Goal: Information Seeking & Learning: Learn about a topic

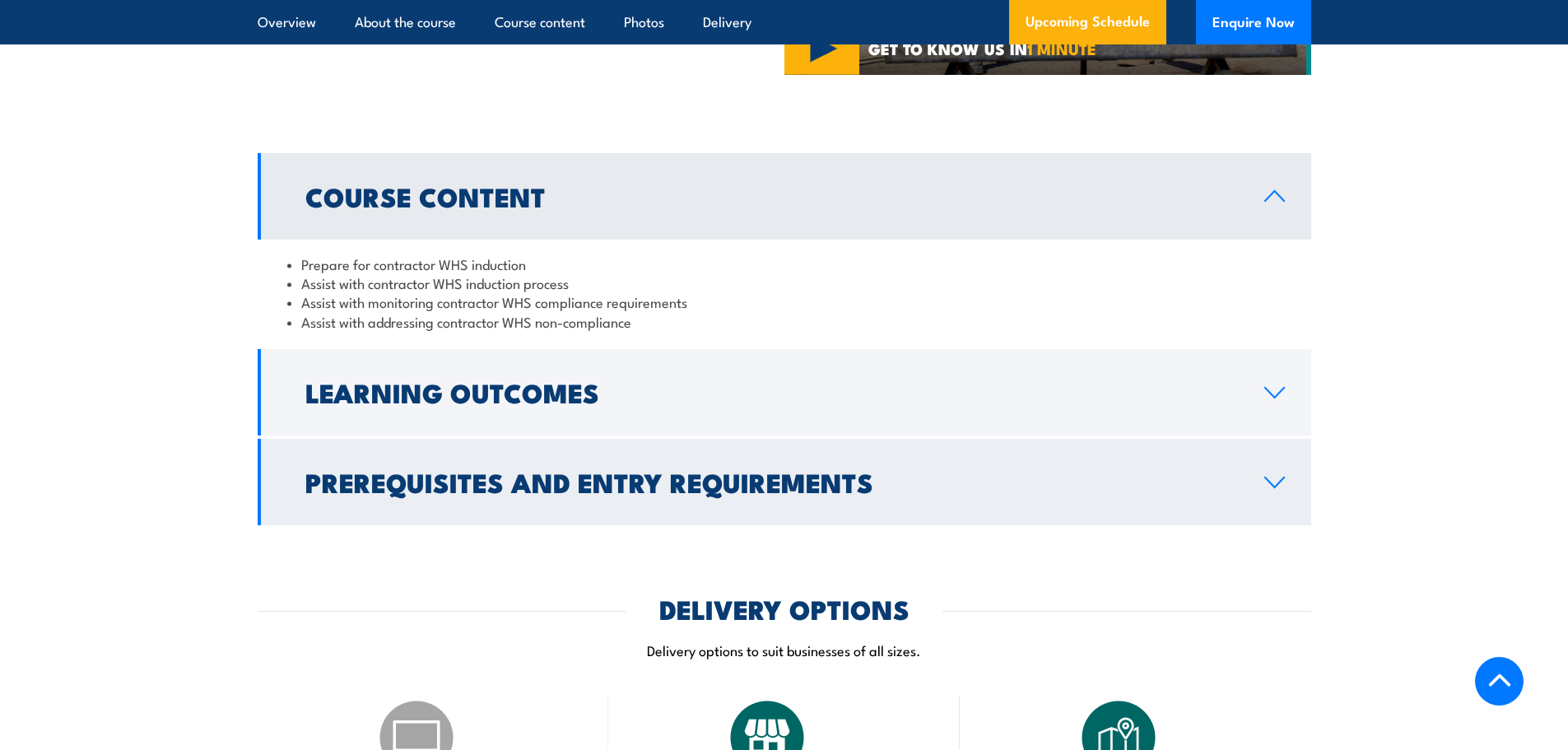
scroll to position [1317, 0]
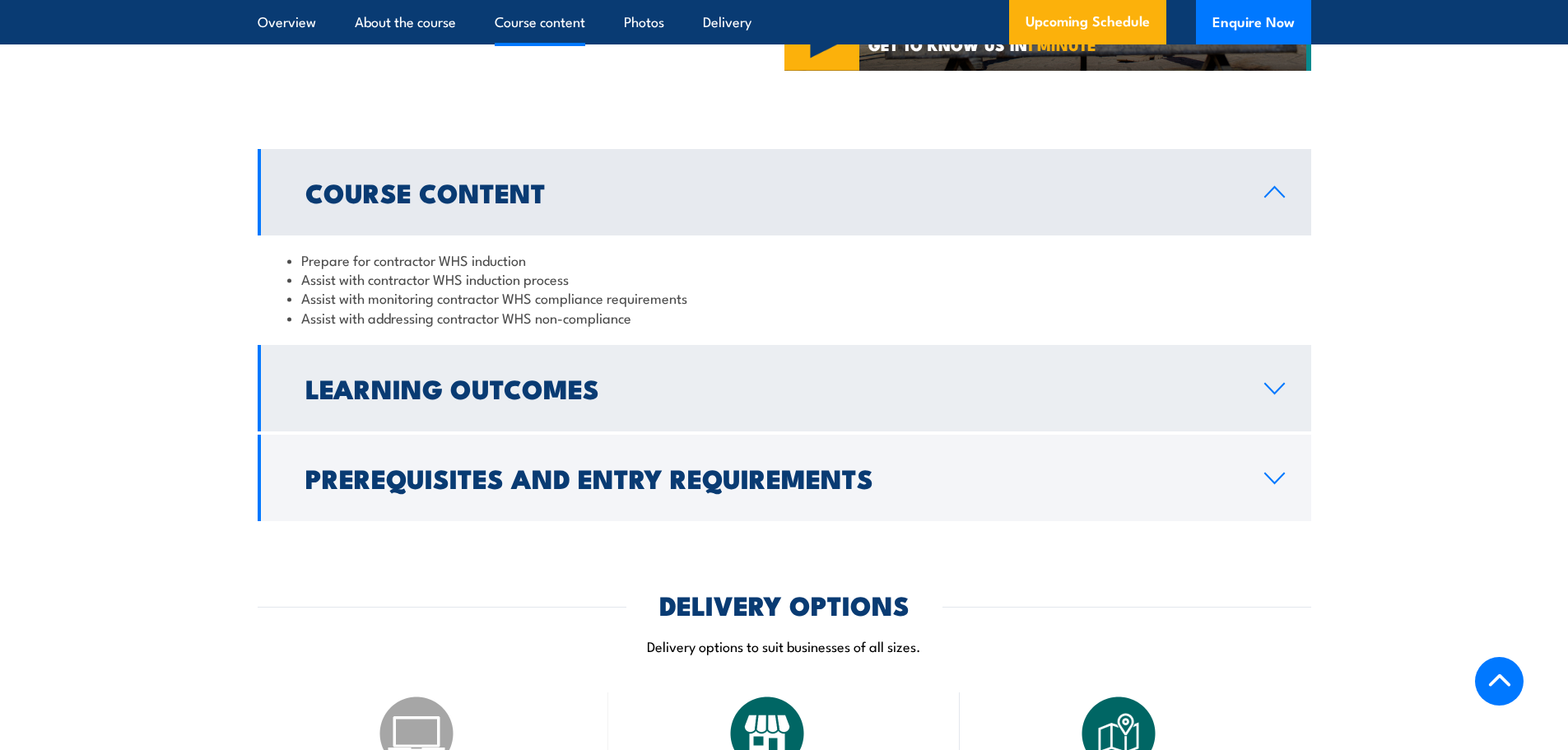
click at [1244, 431] on link "Learning Outcomes" at bounding box center [785, 388] width 1054 height 86
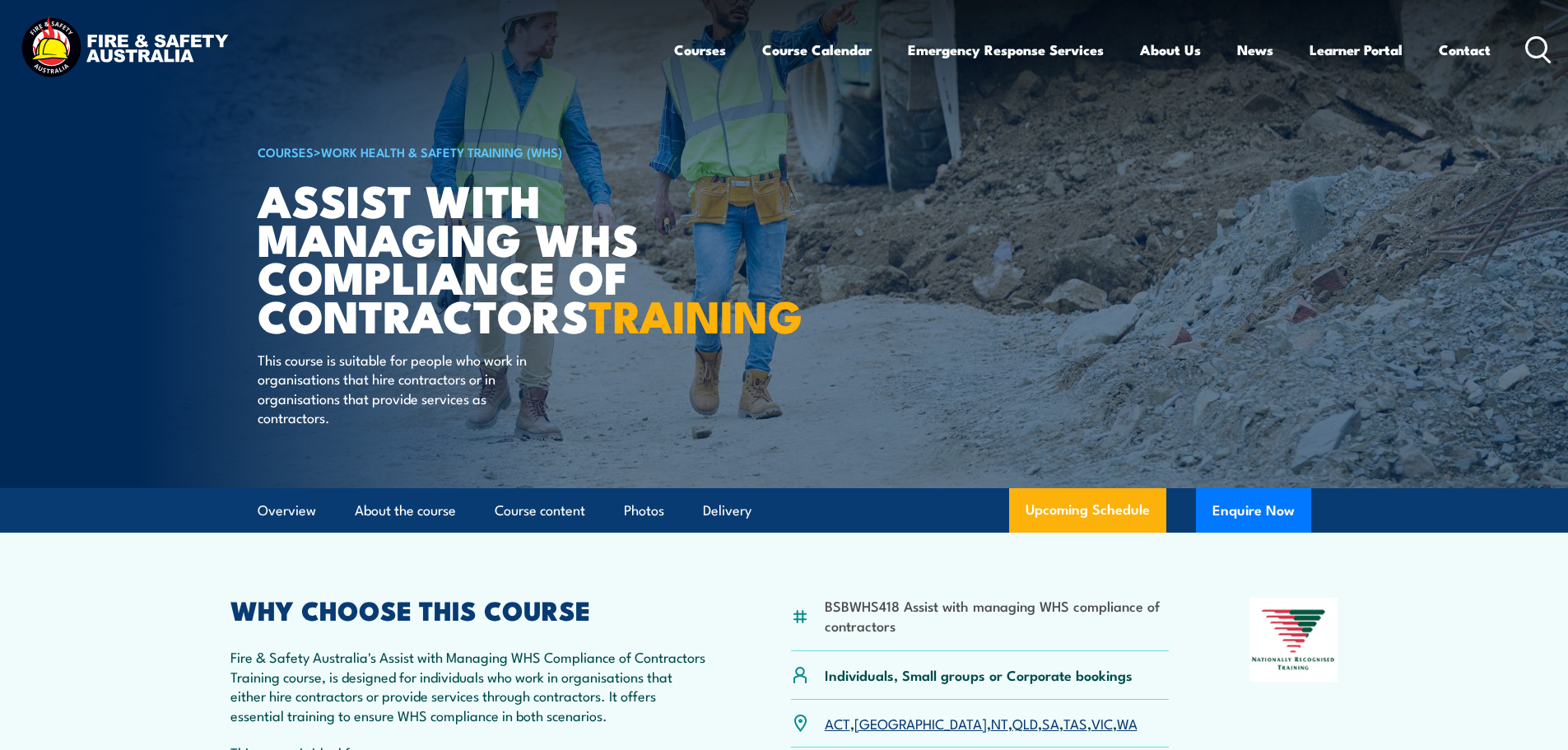
scroll to position [0, 0]
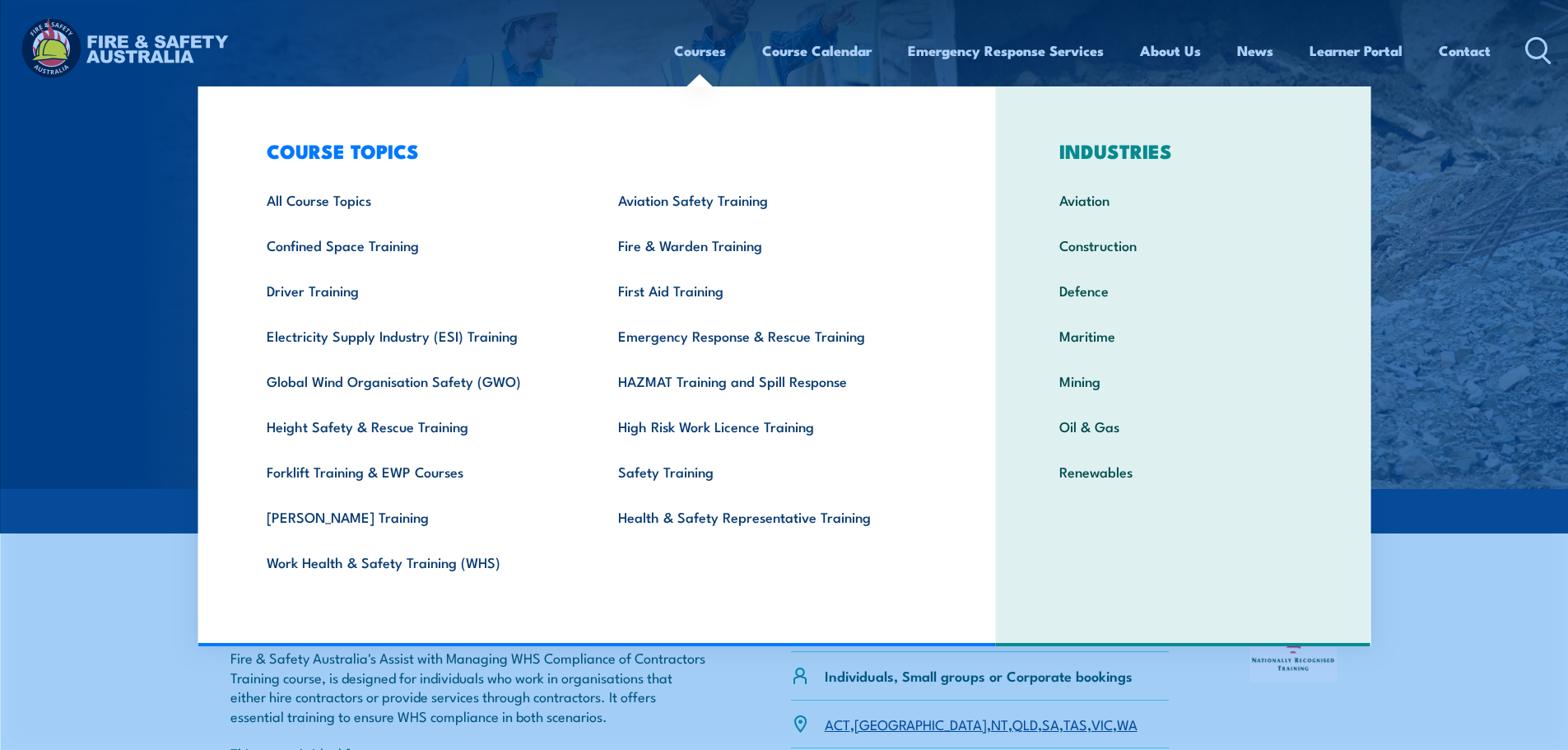
click at [708, 50] on link "Courses" at bounding box center [700, 51] width 52 height 44
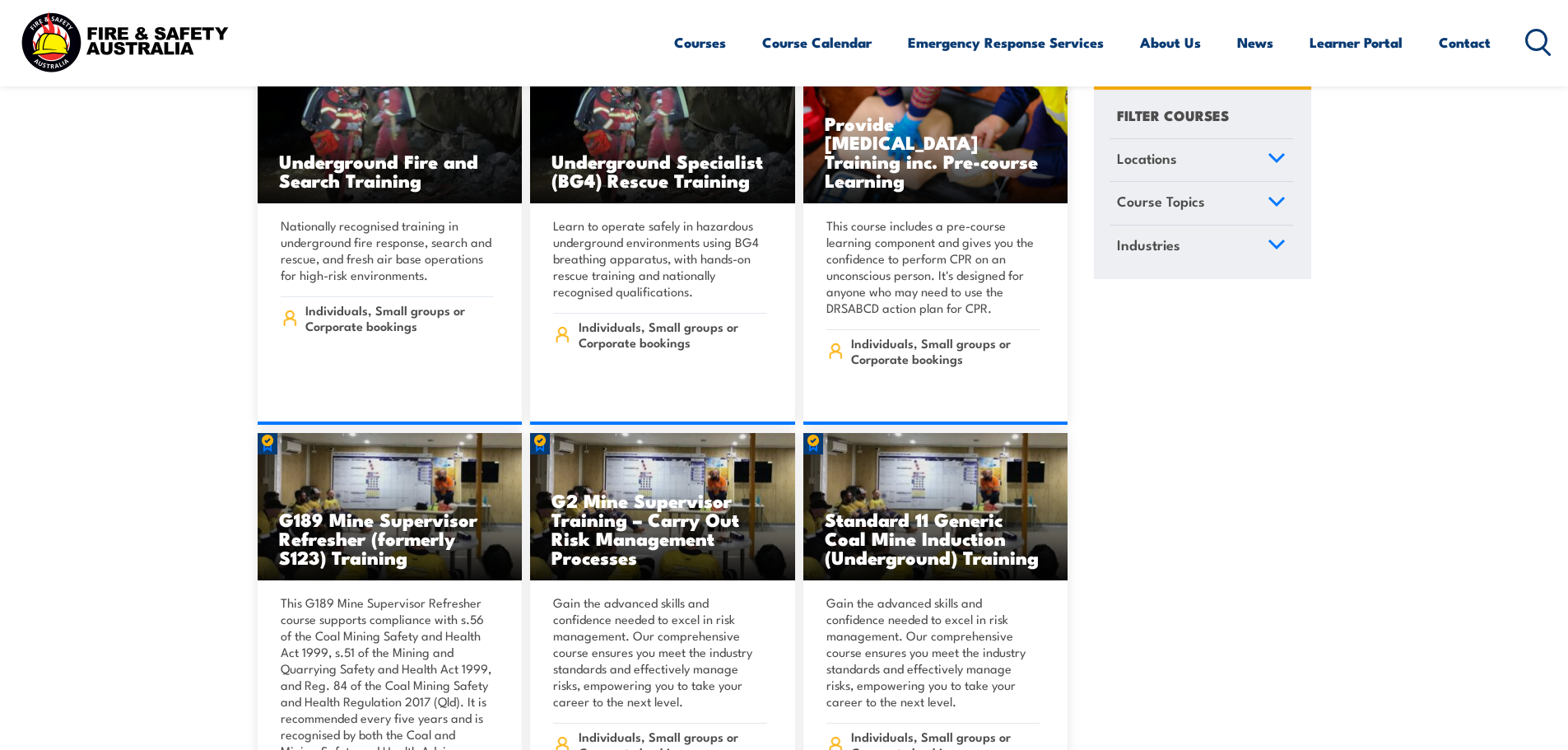
scroll to position [247, 0]
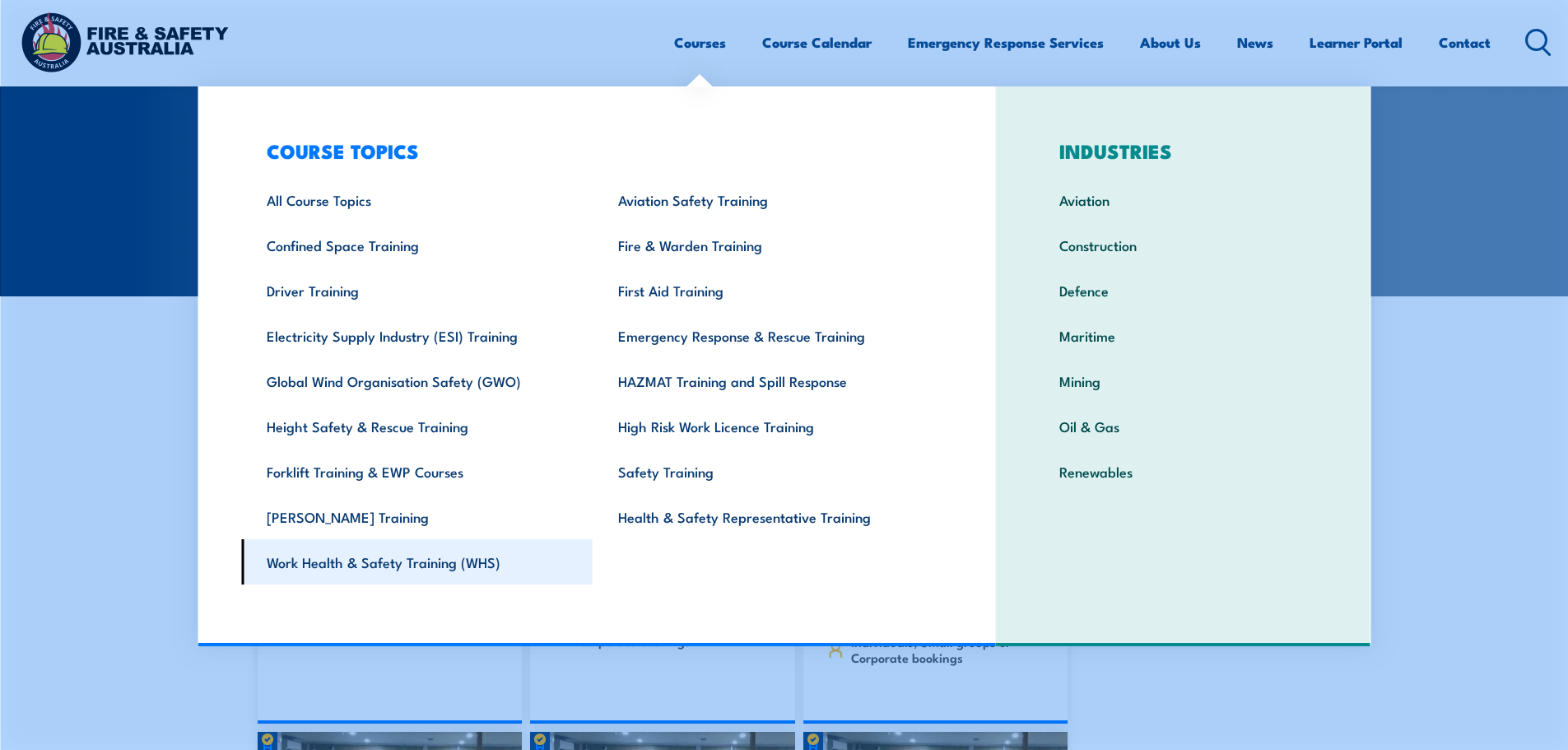
click at [418, 577] on link "Work Health & Safety Training (WHS)" at bounding box center [417, 562] width 352 height 46
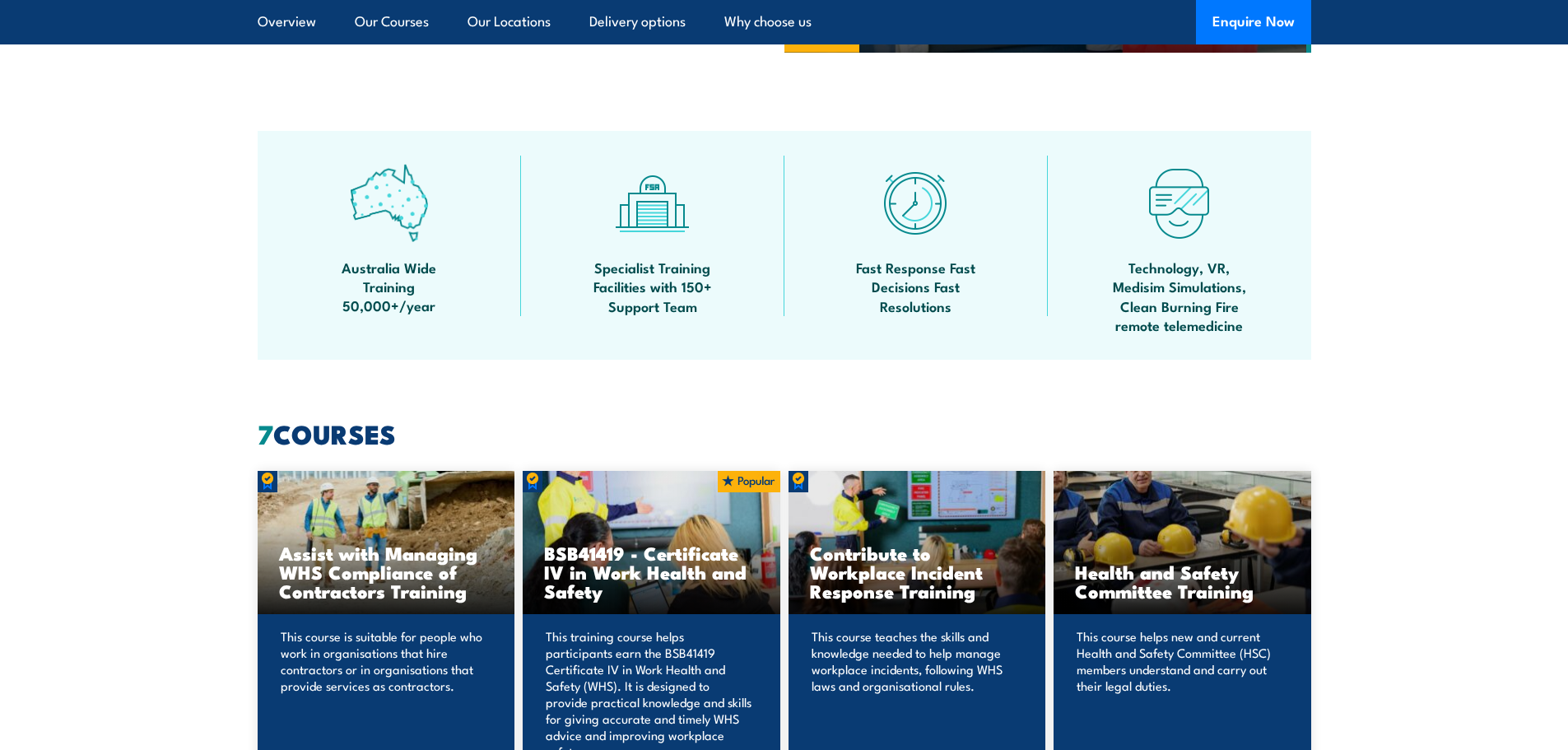
scroll to position [1317, 0]
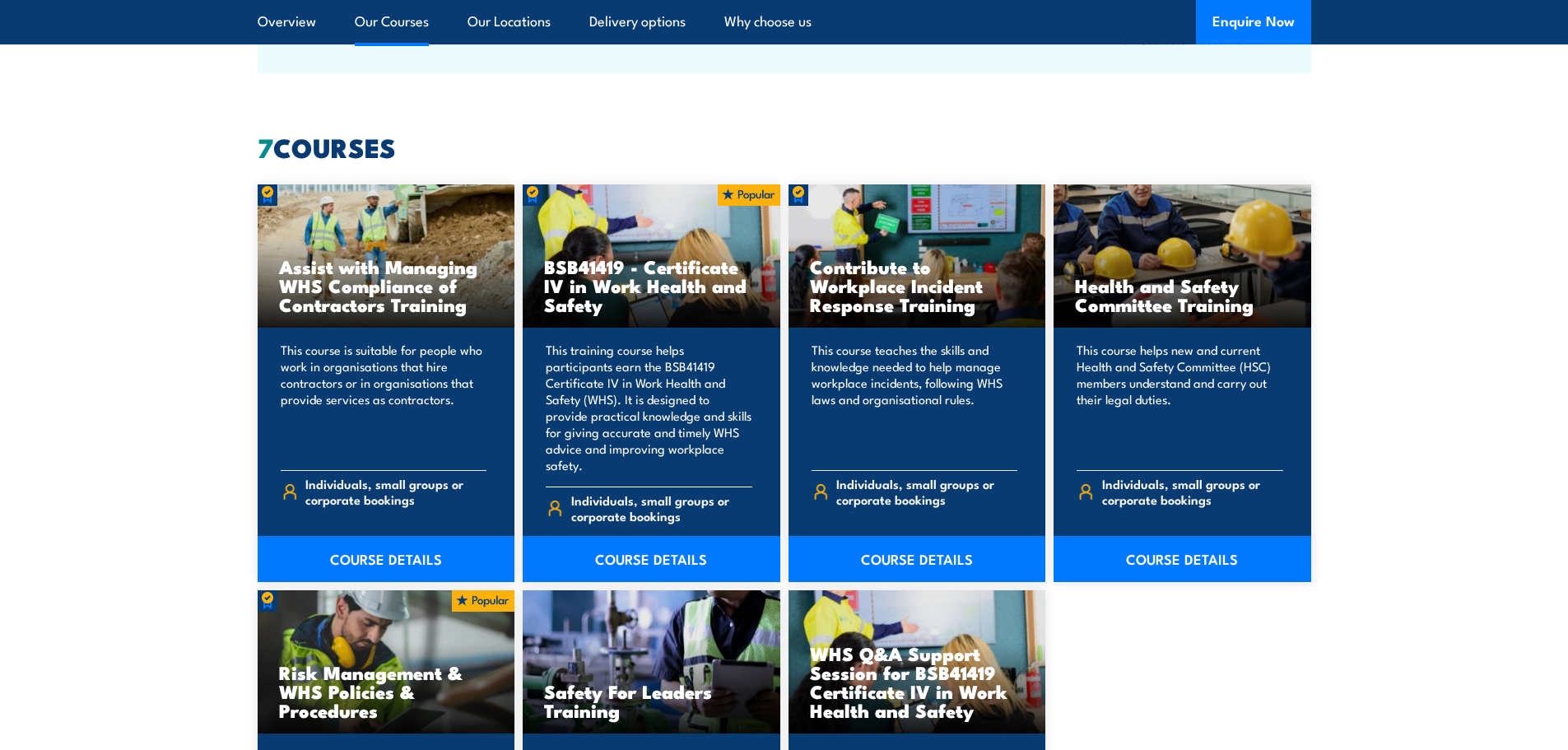
click at [648, 376] on p "This training course helps participants earn the BSB41419 Certificate IV in Wor…" at bounding box center [649, 407] width 207 height 132
click at [650, 257] on h3 "BSB41419 - Certificate IV in Work Health and Safety" at bounding box center [651, 285] width 215 height 56
click at [634, 275] on h3 "BSB41419 - Certificate IV in Work Health and Safety" at bounding box center [651, 285] width 215 height 56
click at [646, 540] on link "COURSE DETAILS" at bounding box center [651, 559] width 258 height 46
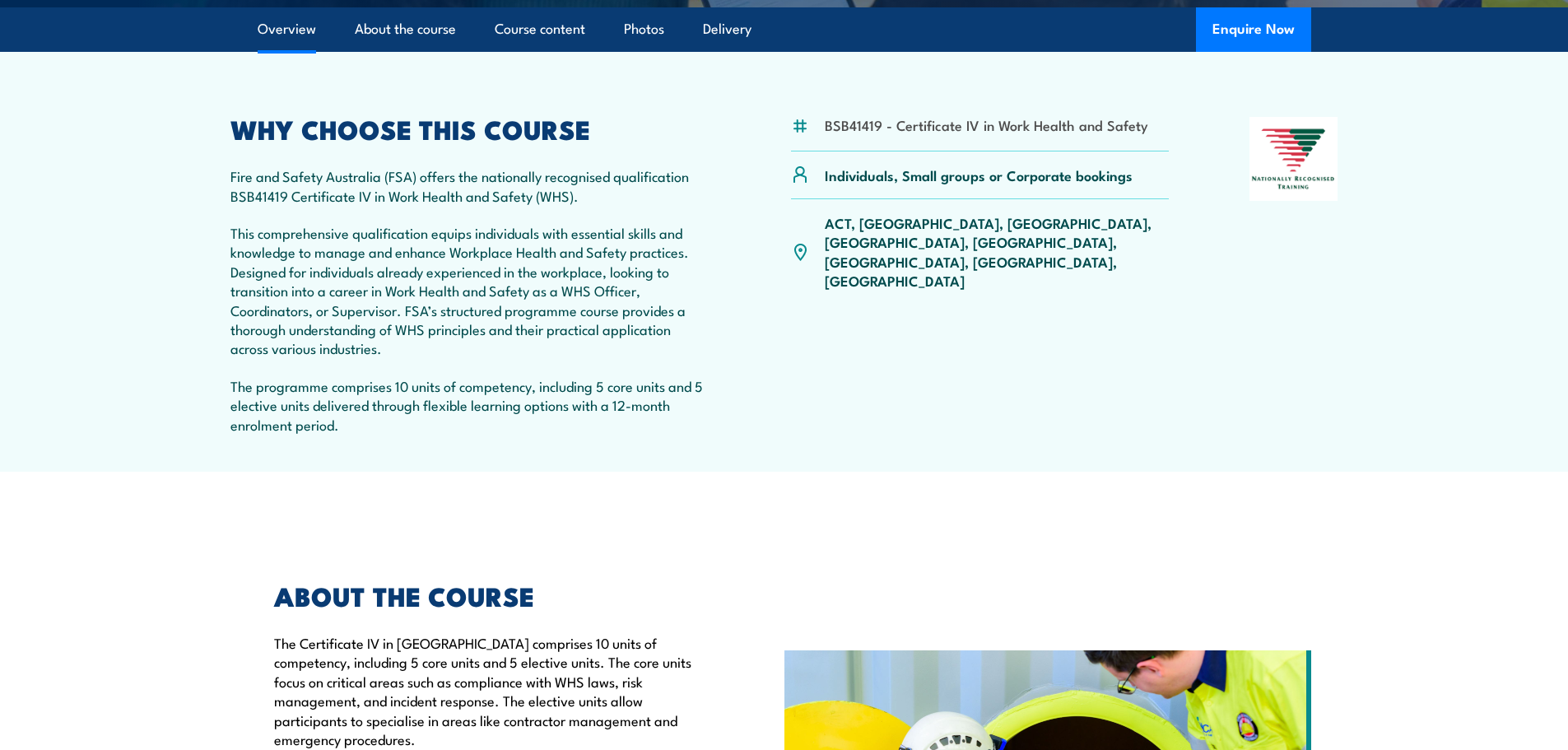
scroll to position [577, 0]
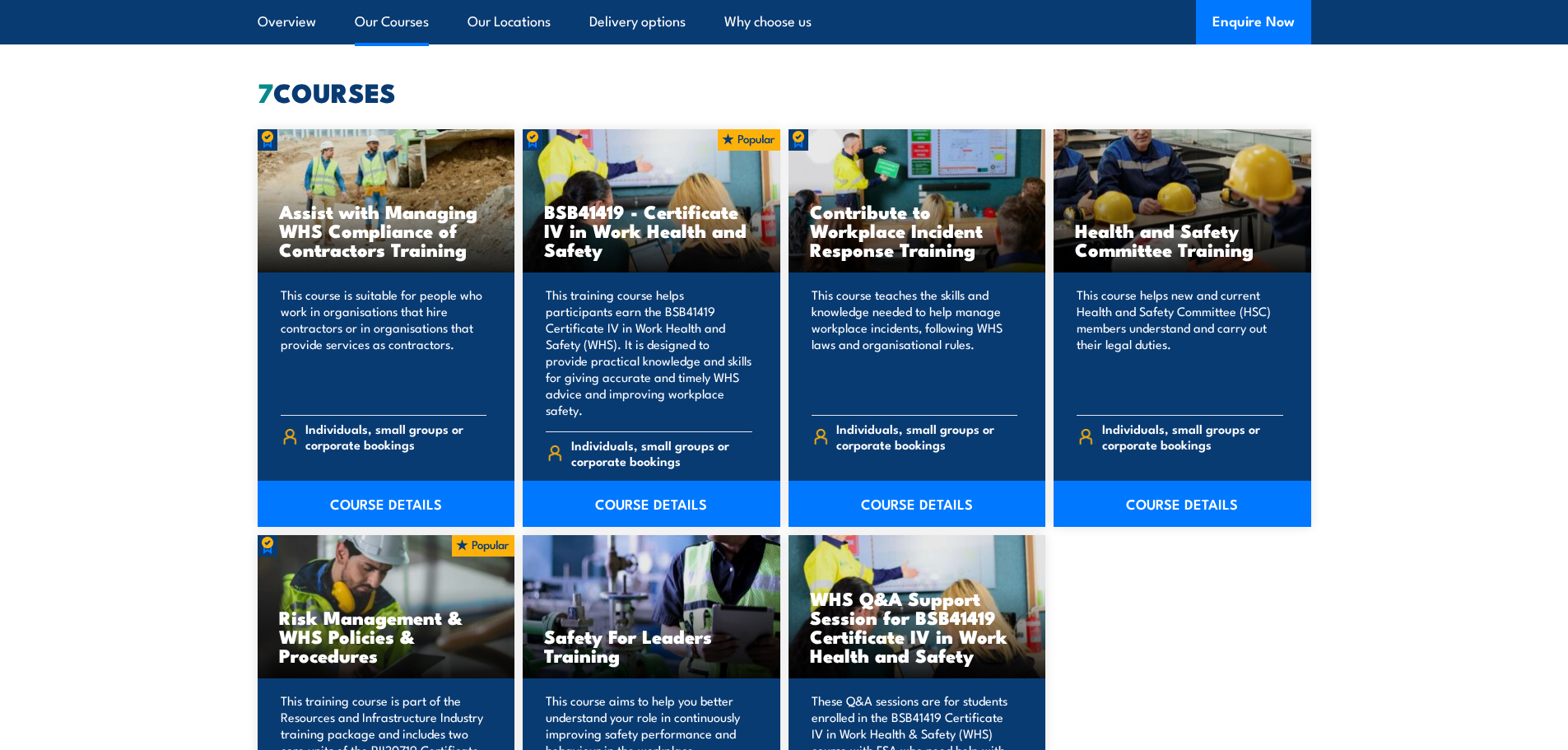
scroll to position [1235, 0]
